Goal: Navigation & Orientation: Find specific page/section

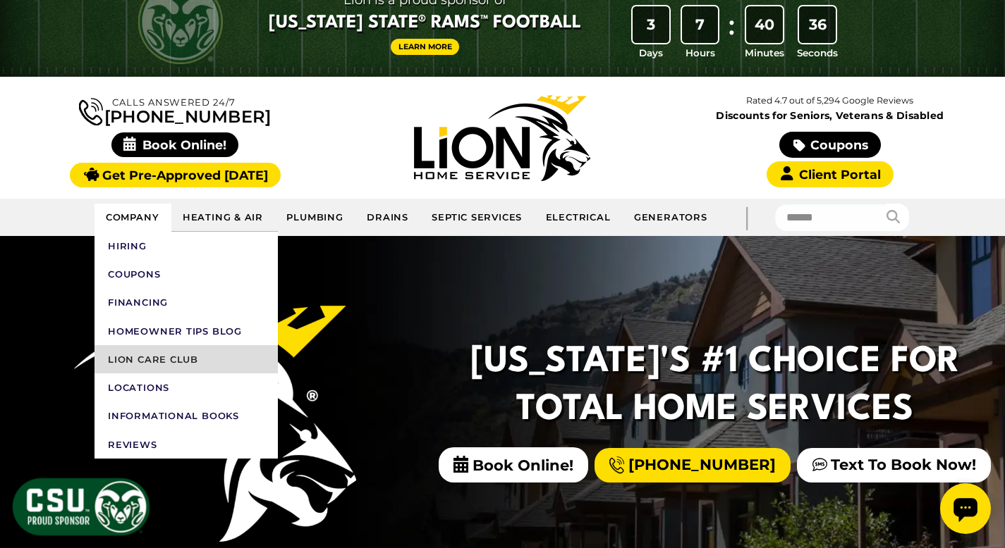
scroll to position [35, 0]
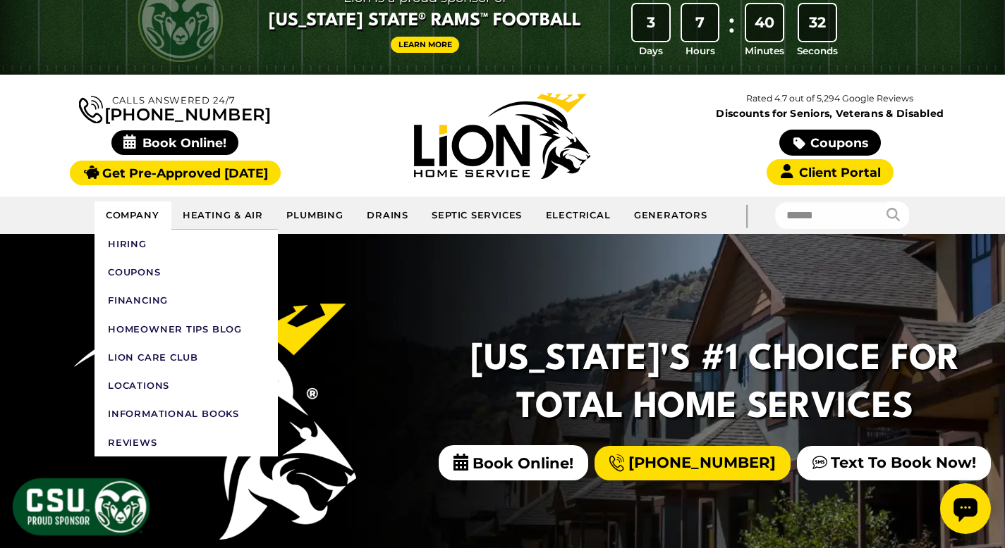
click at [138, 216] on link "Company" at bounding box center [132, 216] width 77 height 28
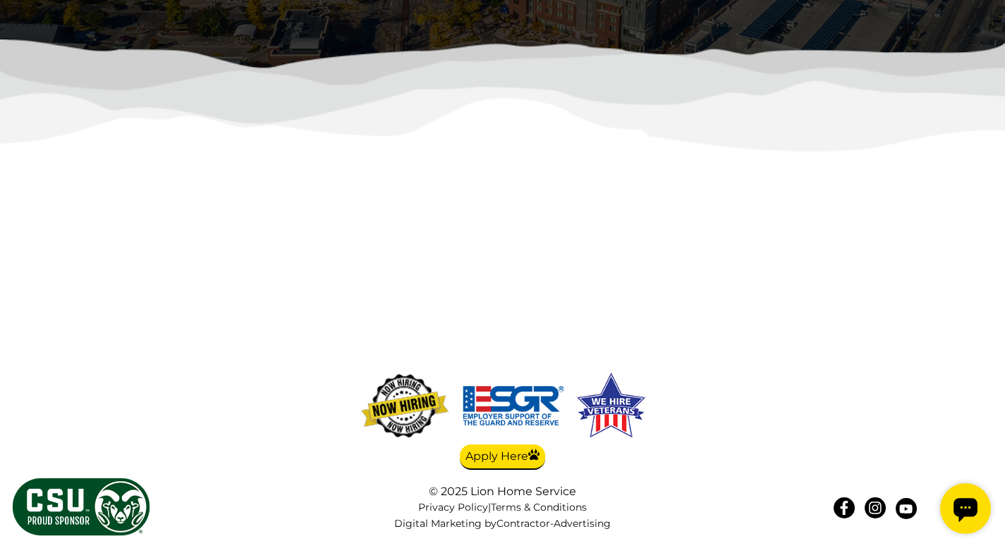
scroll to position [3896, 0]
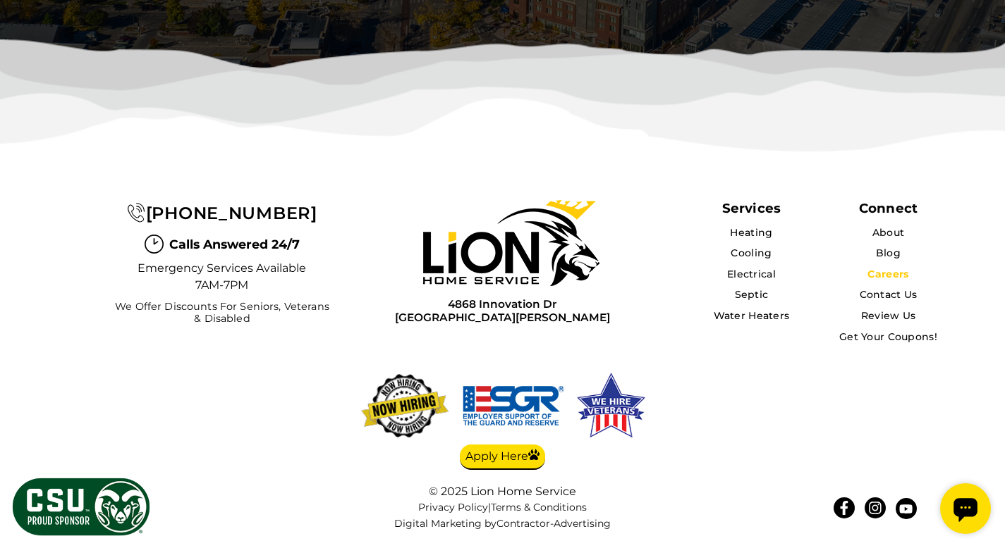
click at [885, 278] on link "Careers" at bounding box center [887, 274] width 41 height 13
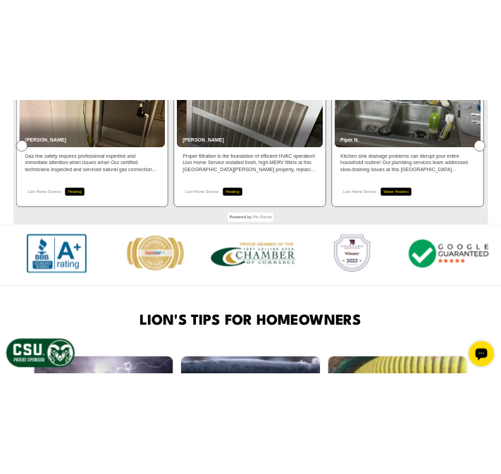
scroll to position [3159, 0]
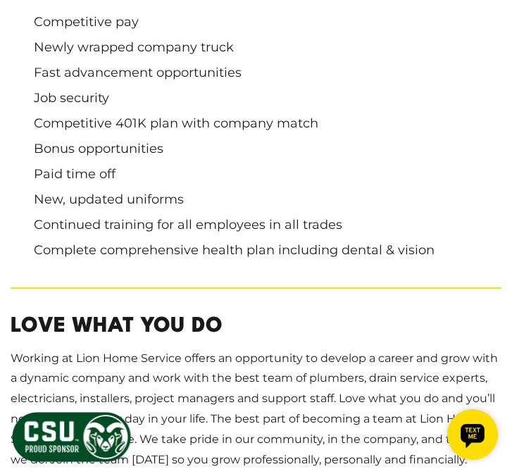
scroll to position [471, 0]
